Goal: Task Accomplishment & Management: Manage account settings

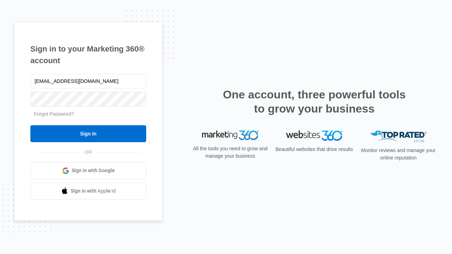
type input "[EMAIL_ADDRESS][DOMAIN_NAME]"
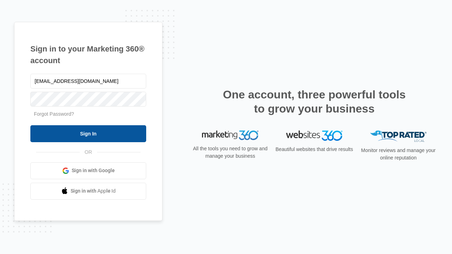
click at [88, 134] on input "Sign In" at bounding box center [88, 133] width 116 height 17
